Goal: Task Accomplishment & Management: Manage account settings

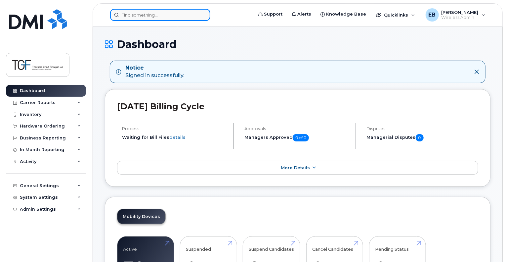
click at [165, 18] on input at bounding box center [160, 15] width 100 height 12
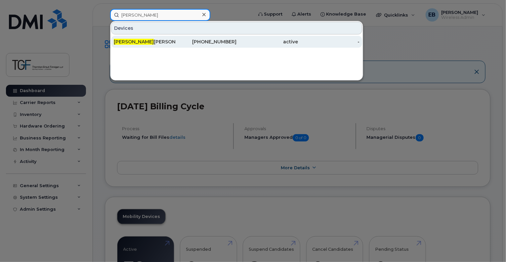
type input "kim"
click at [168, 41] on div "Kim Kerridge" at bounding box center [145, 41] width 62 height 7
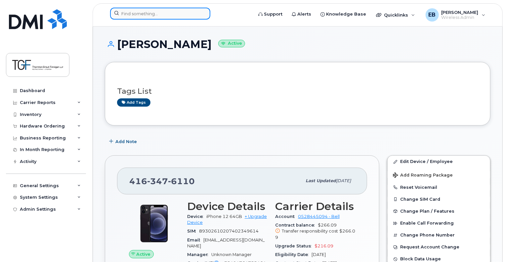
click at [189, 15] on input at bounding box center [160, 14] width 100 height 12
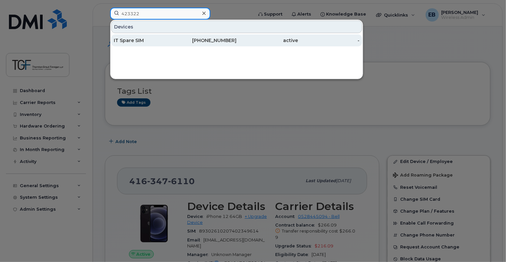
type input "423322"
click at [174, 41] on div "IT Spare SIM" at bounding box center [145, 40] width 62 height 7
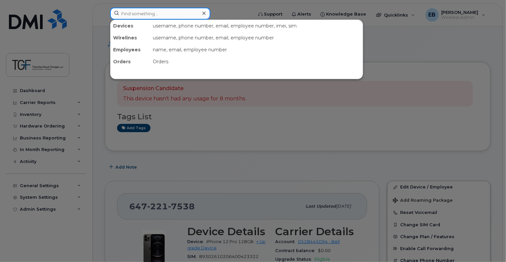
click at [198, 13] on input at bounding box center [160, 14] width 100 height 12
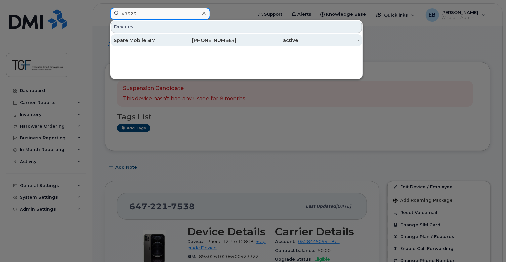
type input "49523"
click at [203, 42] on div "416-209-7556" at bounding box center [206, 40] width 62 height 7
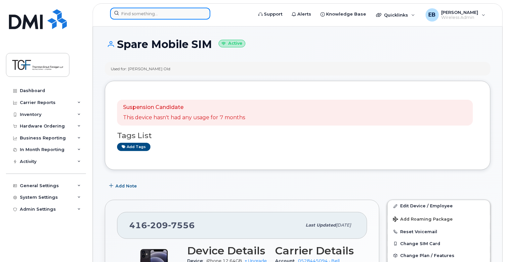
click at [171, 12] on input at bounding box center [160, 14] width 100 height 12
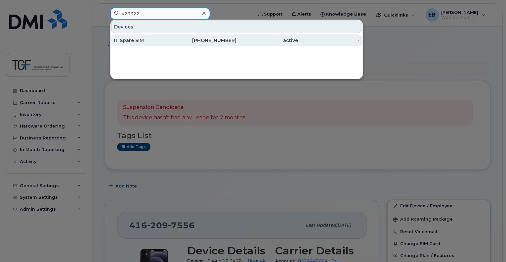
type input "423322"
click at [169, 41] on div "IT Spare SIM" at bounding box center [145, 40] width 62 height 7
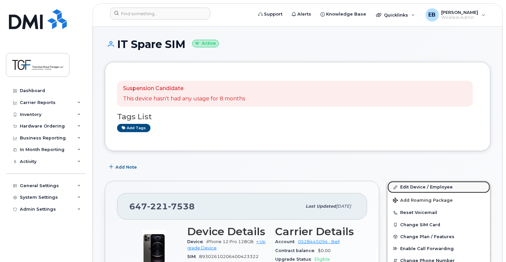
click at [436, 185] on link "Edit Device / Employee" at bounding box center [439, 187] width 103 height 12
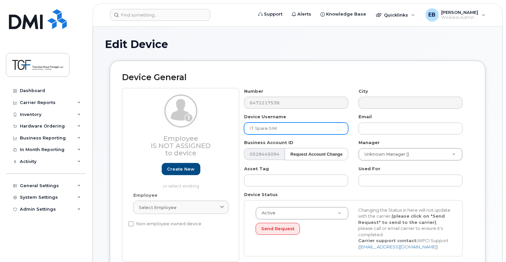
drag, startPoint x: 294, startPoint y: 130, endPoint x: 169, endPoint y: 129, distance: 124.1
click at [169, 129] on div "Employee Is not assigned to device Create new or select existing Employee Selec…" at bounding box center [298, 174] width 352 height 173
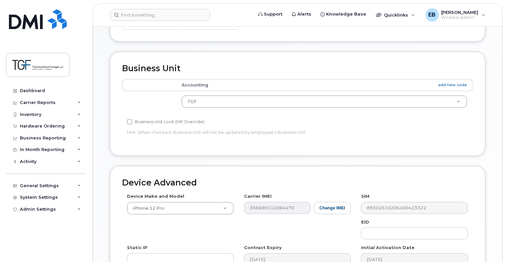
scroll to position [332, 0]
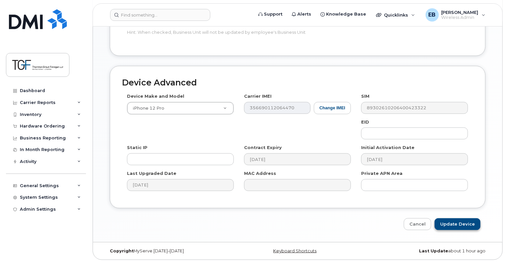
type input "Victoria M"
click at [452, 224] on input "Update Device" at bounding box center [458, 224] width 46 height 12
type input "Saving..."
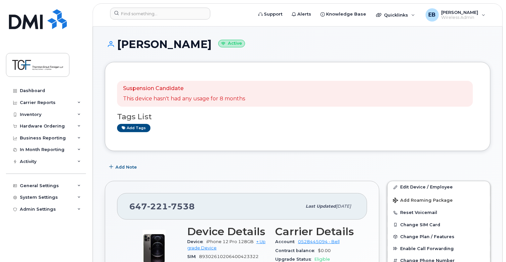
scroll to position [66, 0]
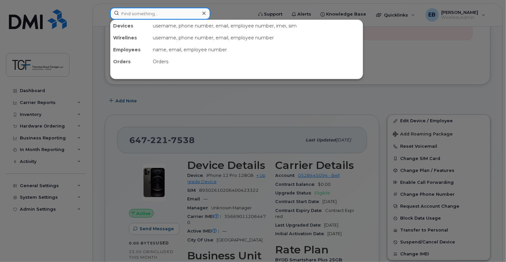
click at [204, 12] on div at bounding box center [160, 14] width 100 height 12
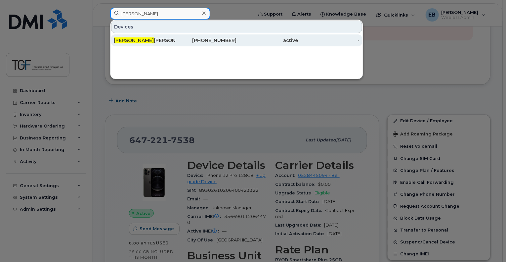
type input "[PERSON_NAME]"
click at [150, 37] on div "[PERSON_NAME]" at bounding box center [145, 40] width 62 height 7
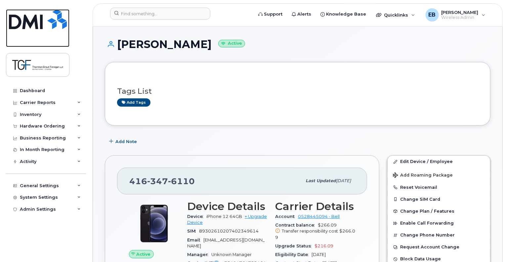
drag, startPoint x: 60, startPoint y: 24, endPoint x: 85, endPoint y: 28, distance: 25.4
click at [60, 24] on img at bounding box center [38, 19] width 58 height 20
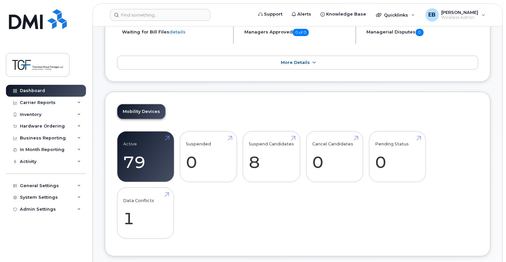
scroll to position [132, 0]
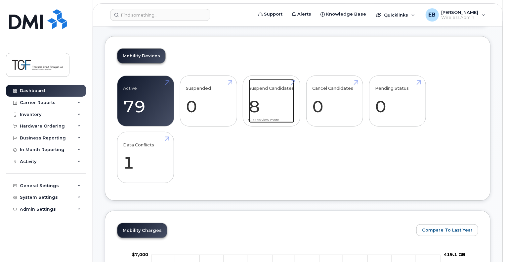
click at [268, 109] on link "Suspend Candidates 8" at bounding box center [271, 101] width 45 height 44
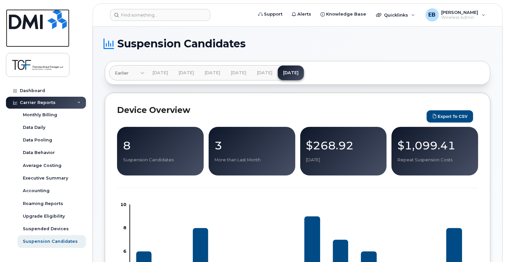
click at [35, 29] on img at bounding box center [38, 19] width 58 height 20
